Goal: Check status: Check status

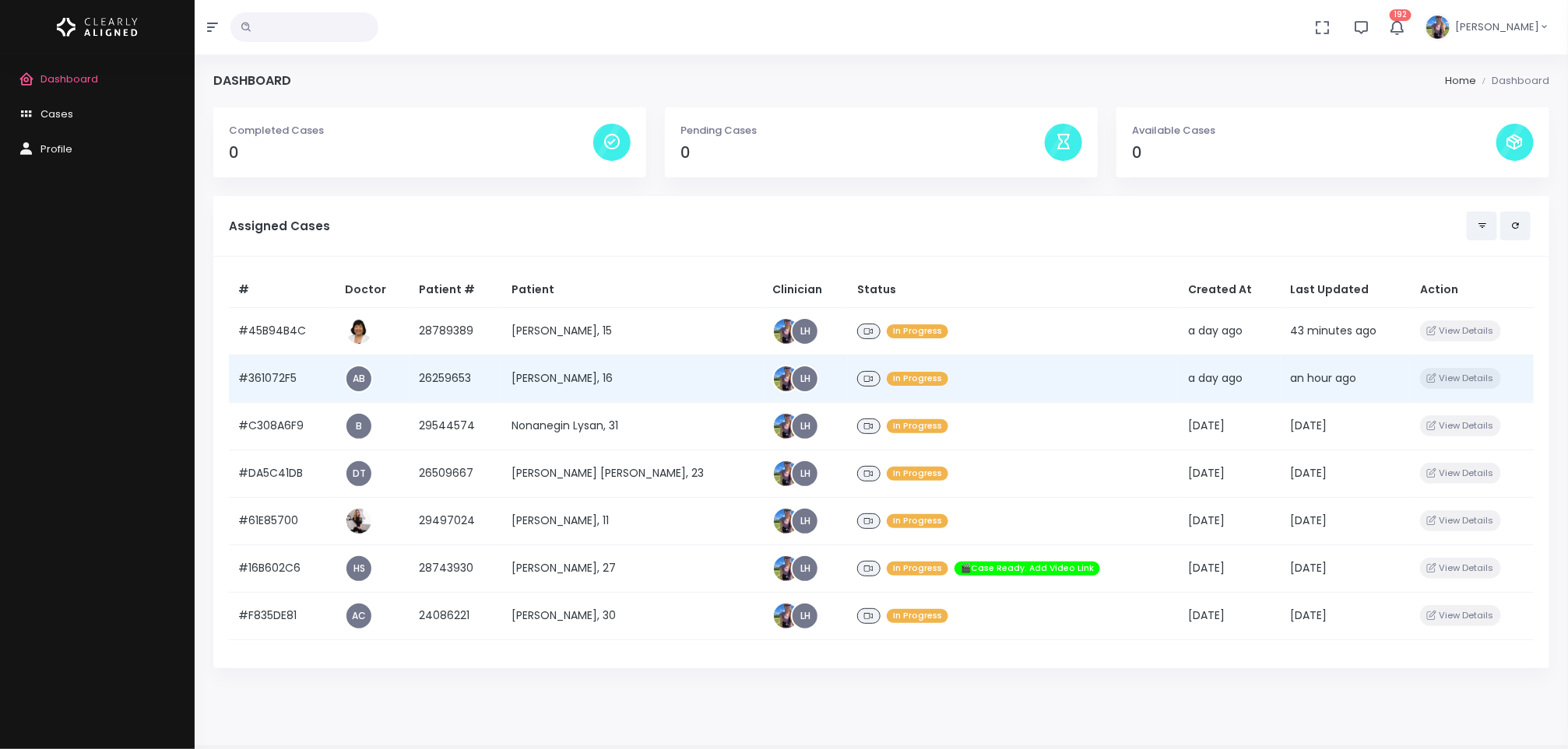
click at [617, 376] on td "[PERSON_NAME], 16" at bounding box center [633, 379] width 261 height 48
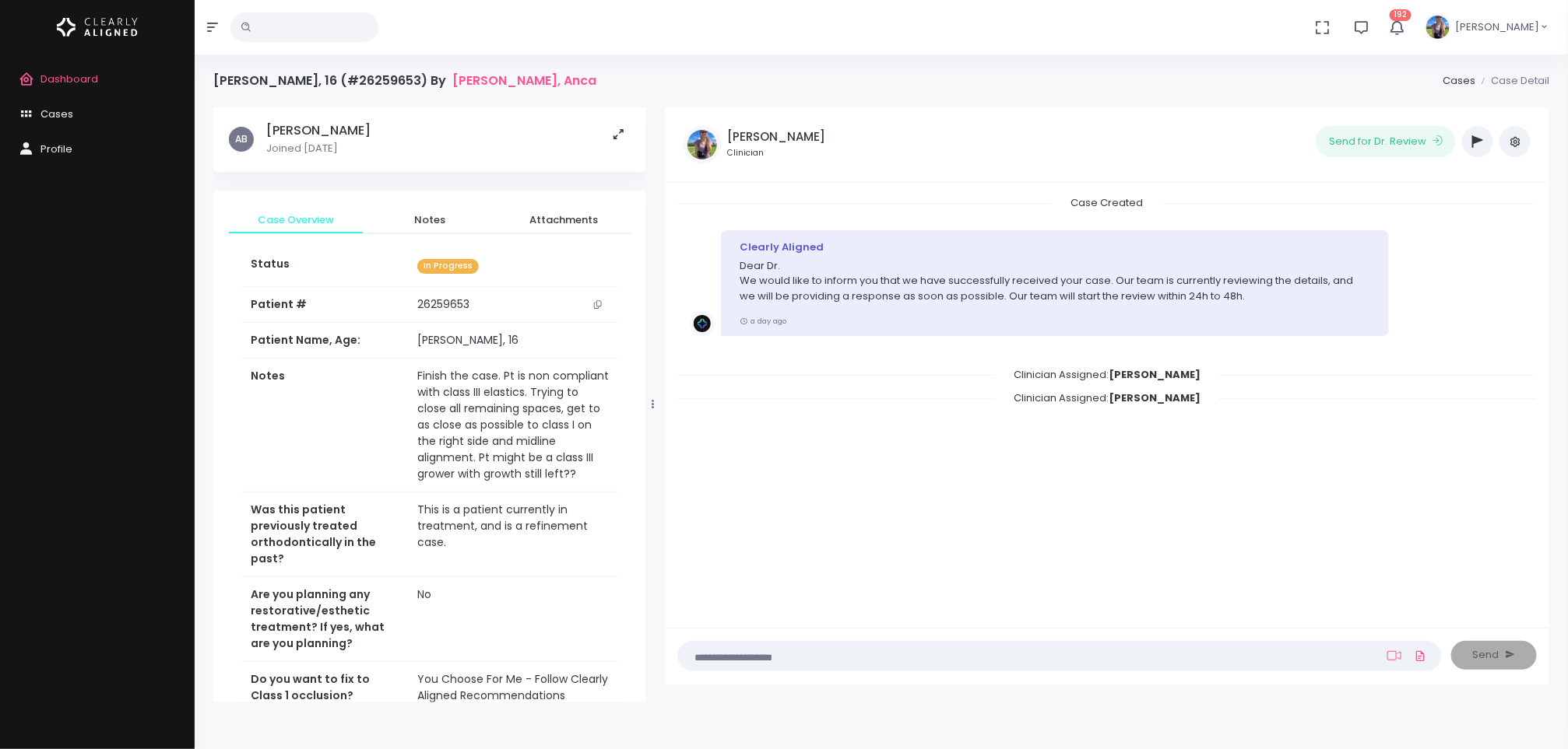
click at [603, 302] on button "scrollable content" at bounding box center [598, 305] width 22 height 16
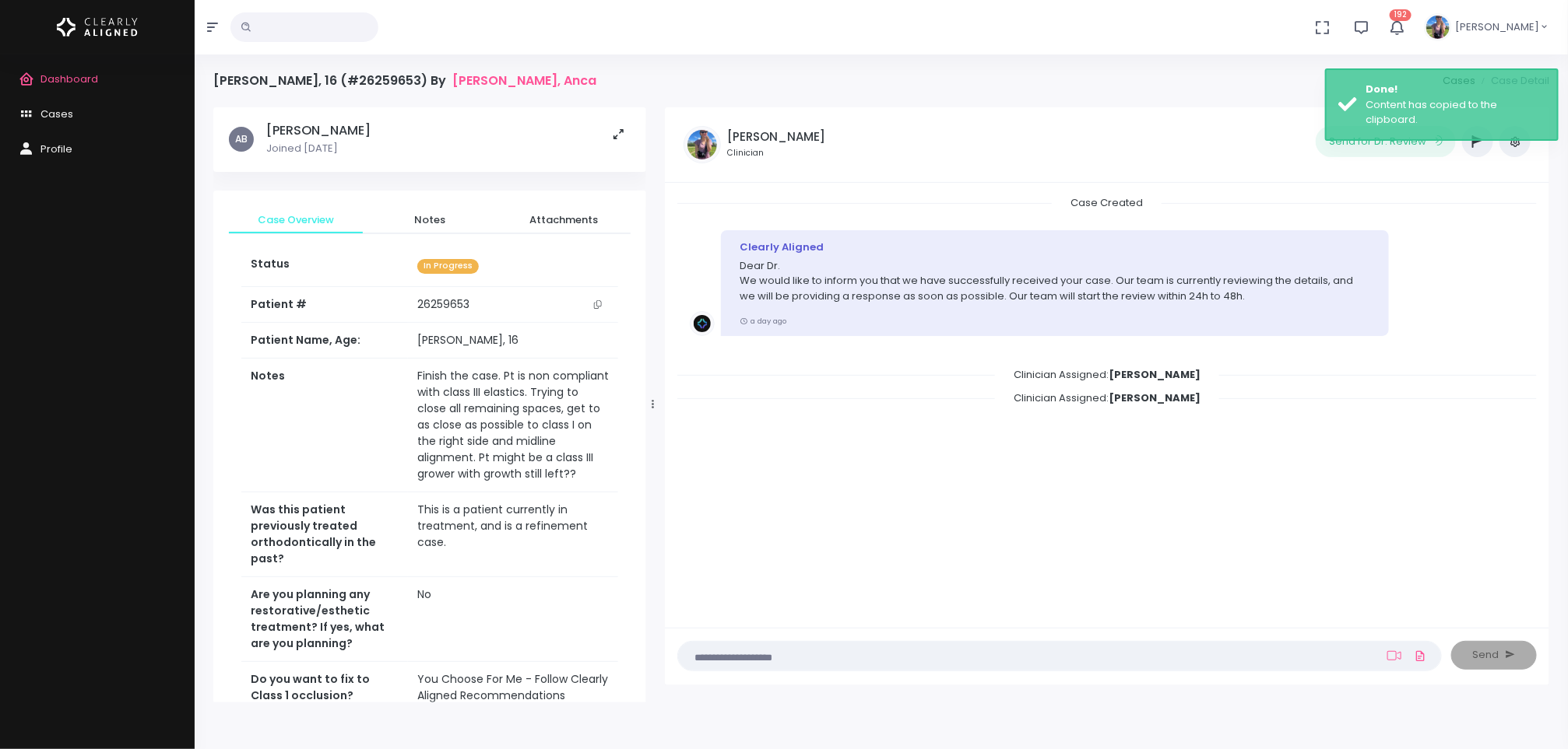
click at [70, 75] on span "Dashboard" at bounding box center [69, 79] width 57 height 14
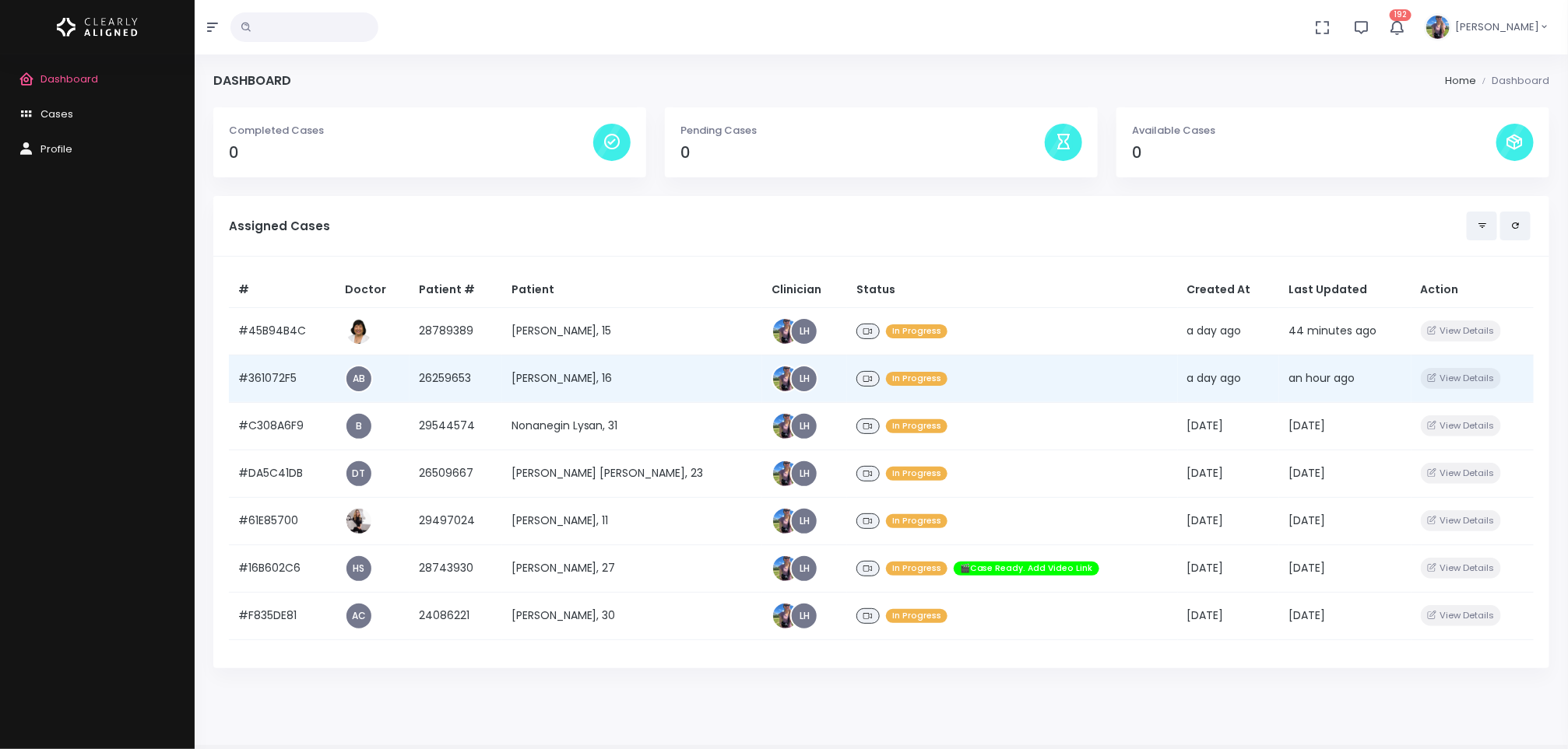
click at [543, 379] on td "[PERSON_NAME], 16" at bounding box center [633, 379] width 261 height 48
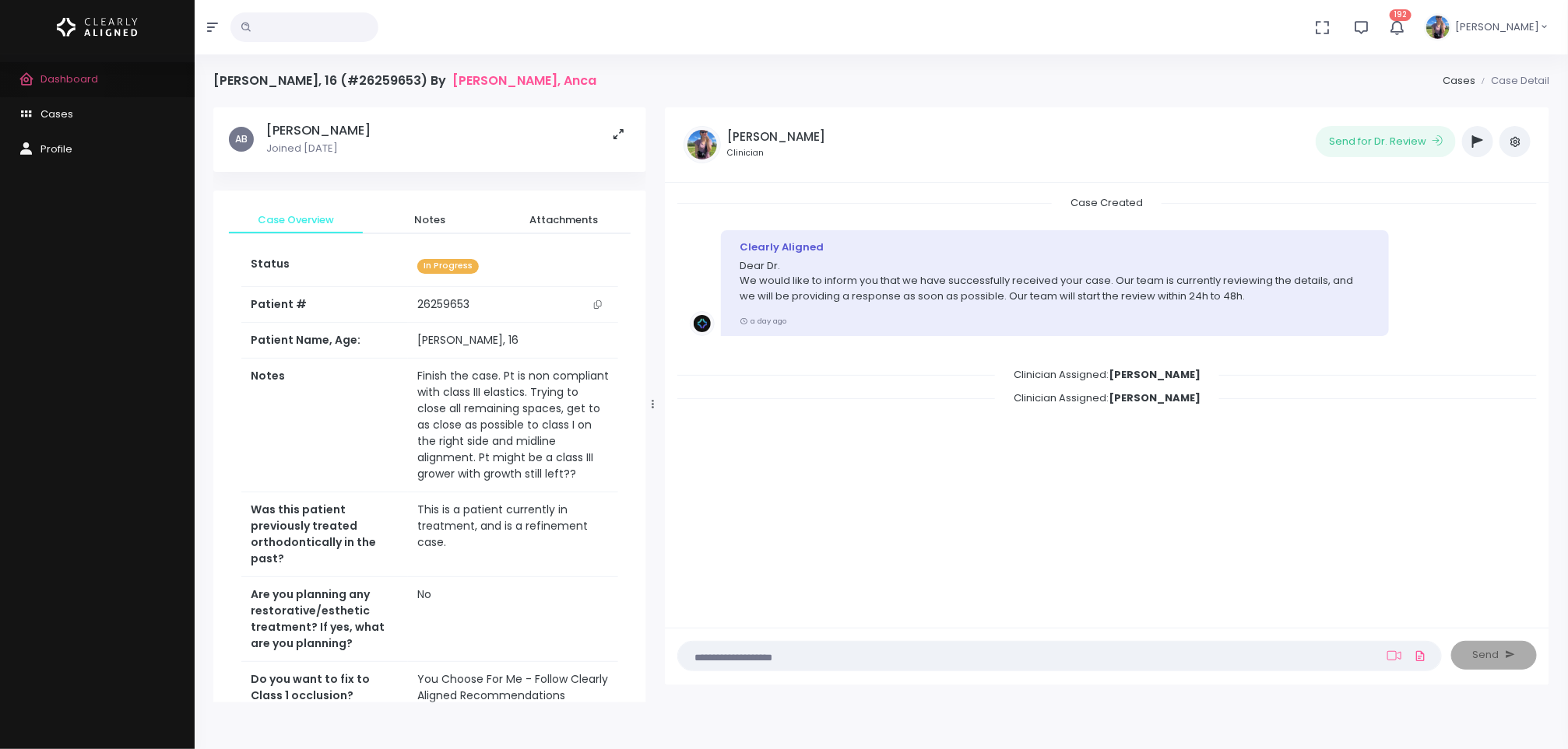
click at [66, 82] on span "Dashboard" at bounding box center [69, 79] width 57 height 14
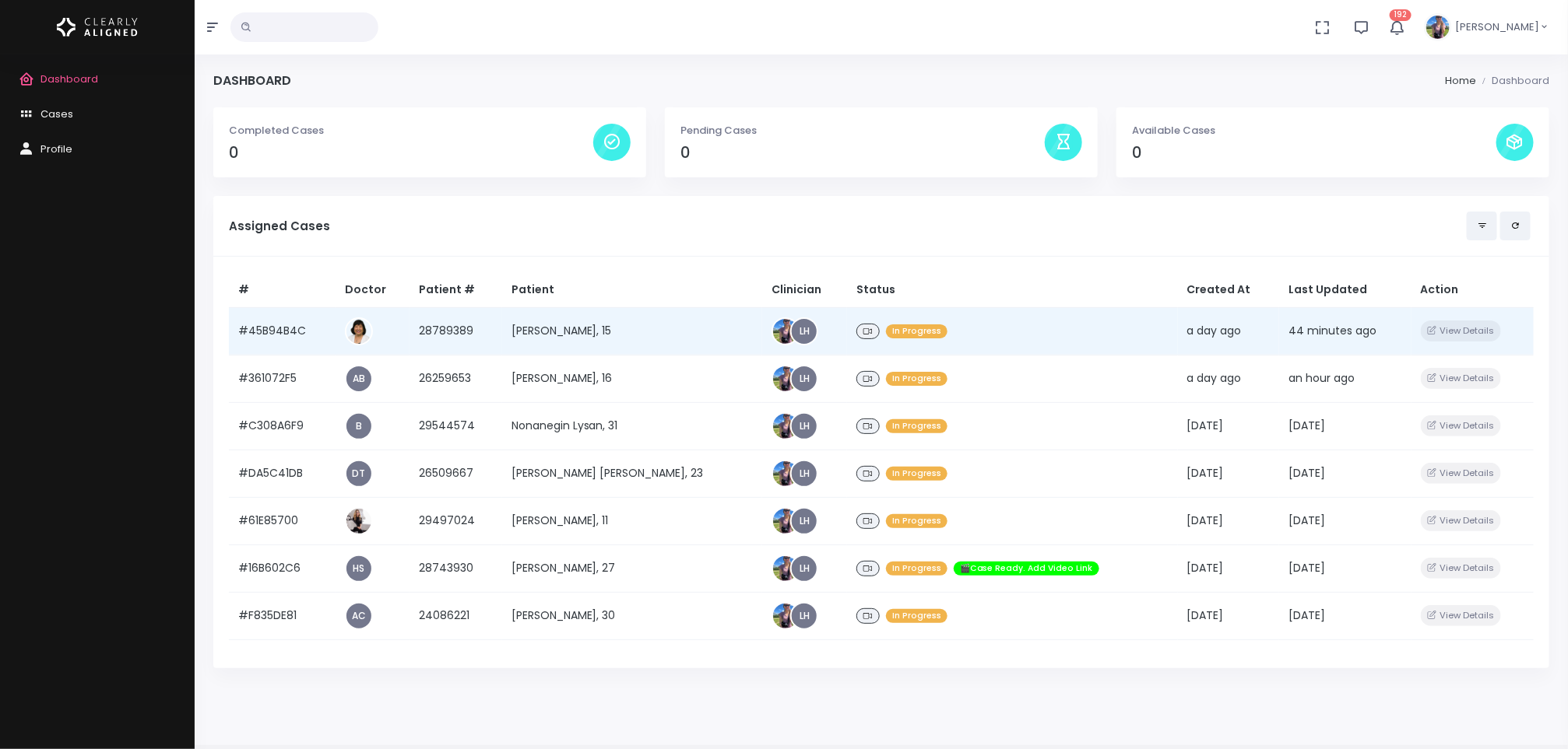
click at [556, 332] on td "[PERSON_NAME], 15" at bounding box center [633, 331] width 261 height 48
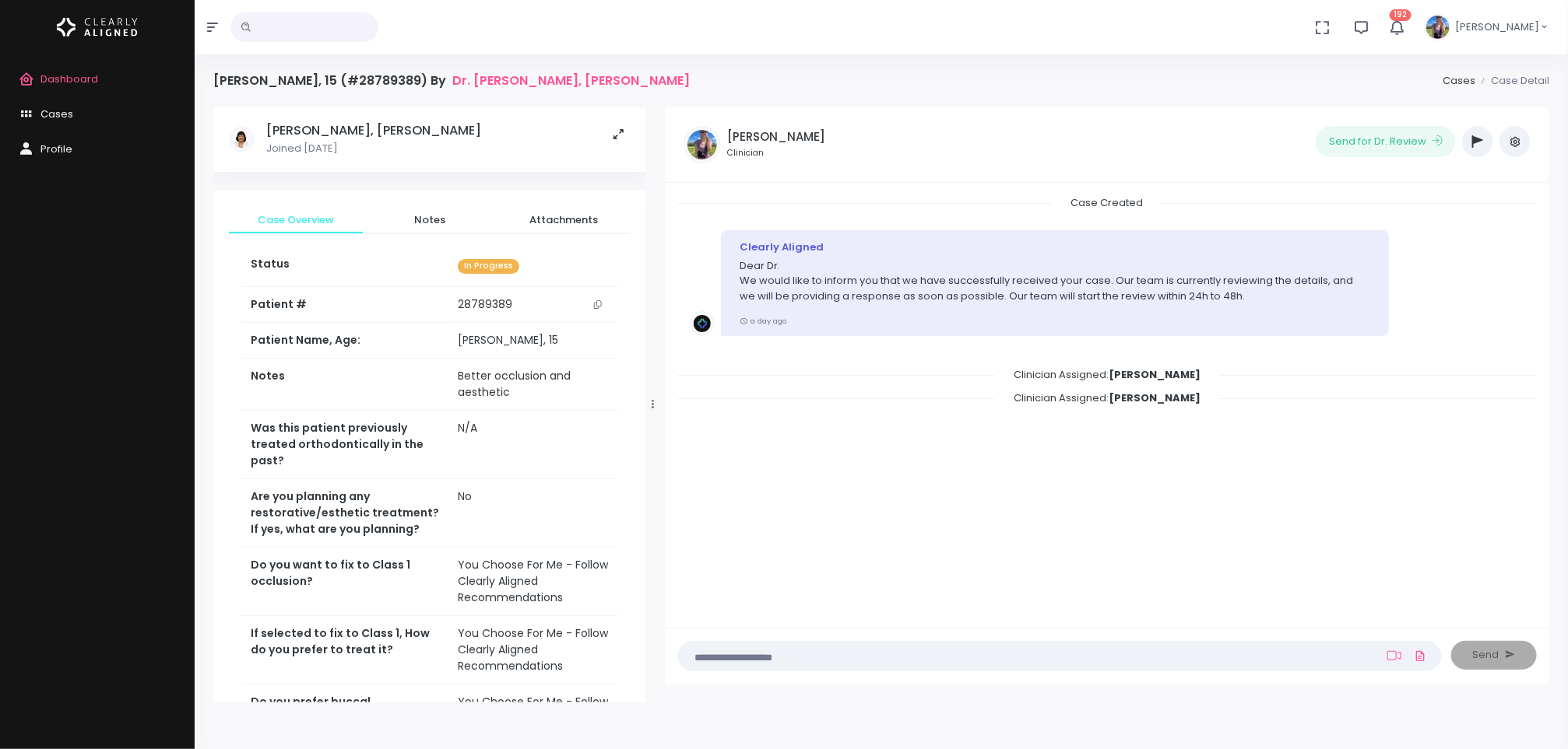
click at [602, 304] on button "scrollable content" at bounding box center [598, 305] width 22 height 16
